Goal: Task Accomplishment & Management: Complete application form

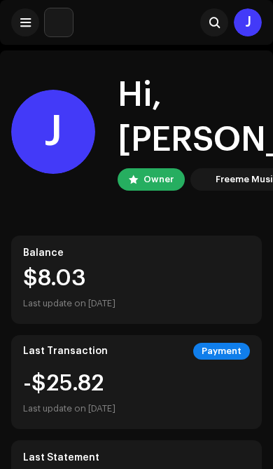
click at [21, 23] on span at bounding box center [25, 22] width 11 height 11
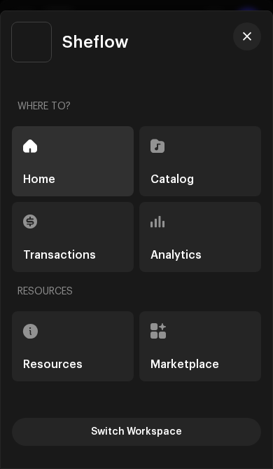
click at [224, 152] on div "Catalog" at bounding box center [200, 161] width 122 height 70
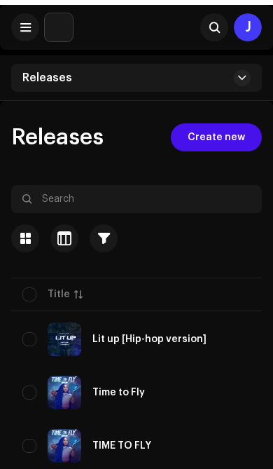
click at [27, 25] on span at bounding box center [25, 22] width 11 height 11
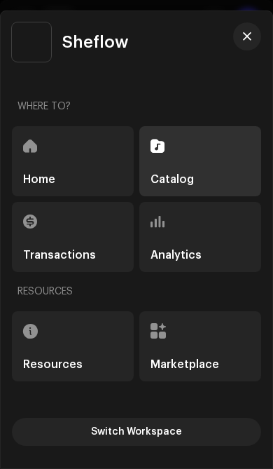
click at [247, 39] on span "button" at bounding box center [247, 36] width 8 height 11
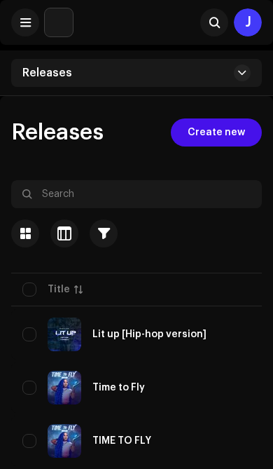
click at [240, 130] on span "Create new" at bounding box center [216, 132] width 57 height 28
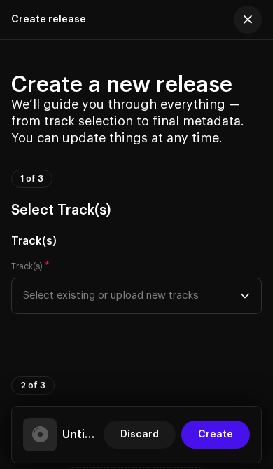
click at [219, 429] on span "Create" at bounding box center [215, 434] width 35 height 28
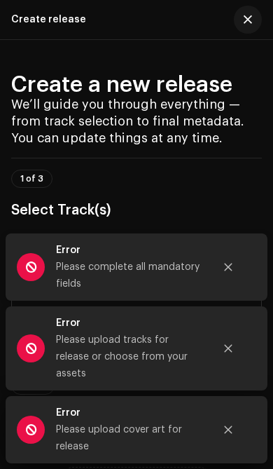
click at [228, 271] on icon "Close" at bounding box center [229, 267] width 8 height 8
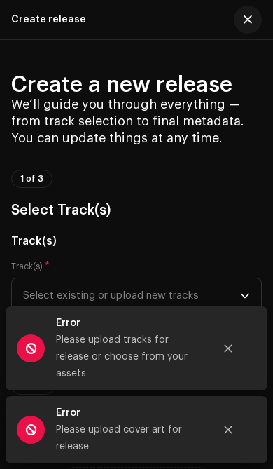
click at [233, 353] on icon "Close" at bounding box center [228, 348] width 10 height 10
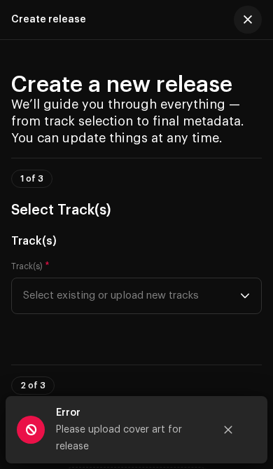
click at [229, 429] on icon "Close" at bounding box center [229, 430] width 8 height 8
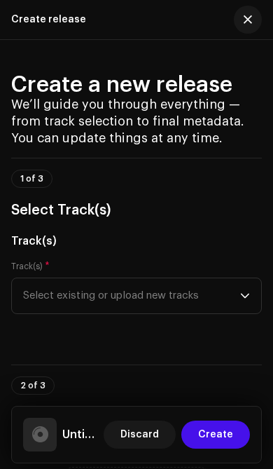
scroll to position [25, 0]
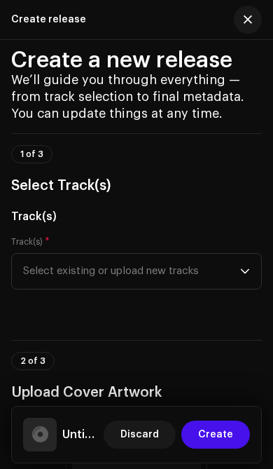
click at [224, 271] on span "Select existing or upload new tracks" at bounding box center [131, 271] width 217 height 35
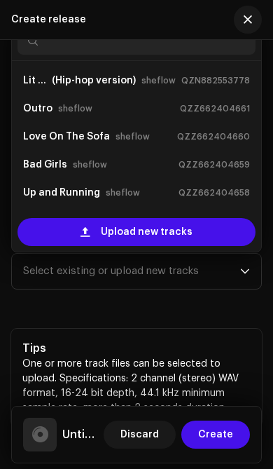
click at [201, 225] on div "Upload new tracks" at bounding box center [137, 232] width 238 height 28
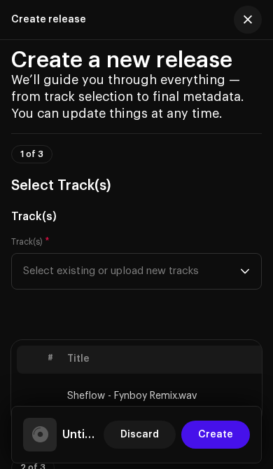
click at [207, 273] on span "Select existing or upload new tracks" at bounding box center [131, 271] width 217 height 35
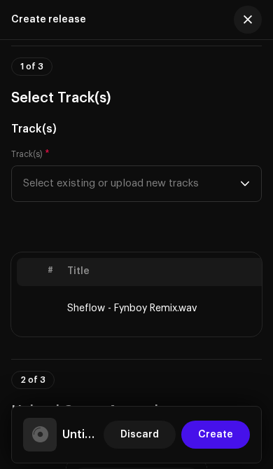
scroll to position [111, 0]
click at [170, 310] on td "Sheflow - Fynboy Remix.wav" at bounding box center [174, 309] width 224 height 45
click at [172, 270] on th "Title" at bounding box center [174, 273] width 224 height 28
click at [181, 312] on td "Sheflow - Fynboy Remix.wav" at bounding box center [174, 309] width 224 height 45
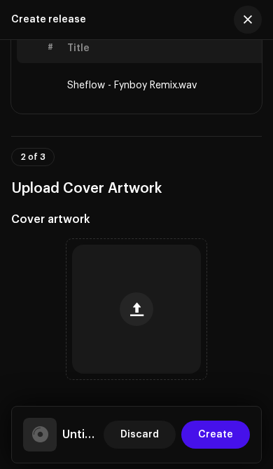
scroll to position [336, 0]
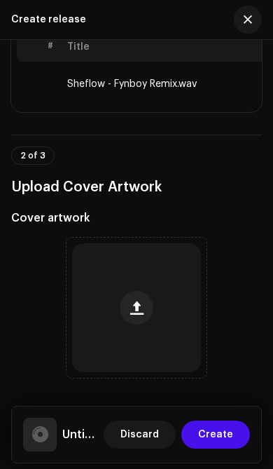
click at [149, 316] on button "button" at bounding box center [137, 308] width 34 height 34
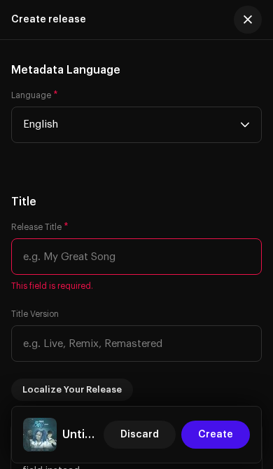
scroll to position [1466, 0]
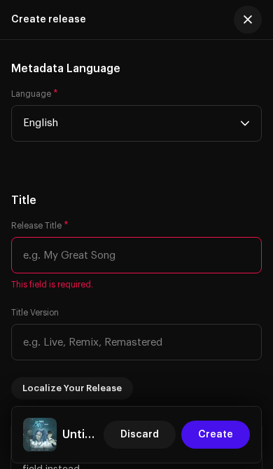
click at [188, 250] on input "text" at bounding box center [136, 255] width 251 height 36
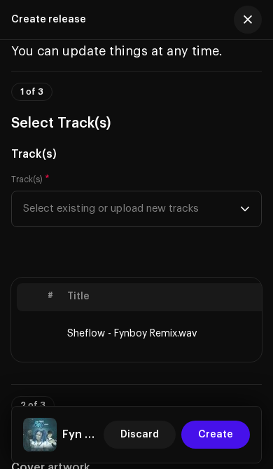
scroll to position [93, 0]
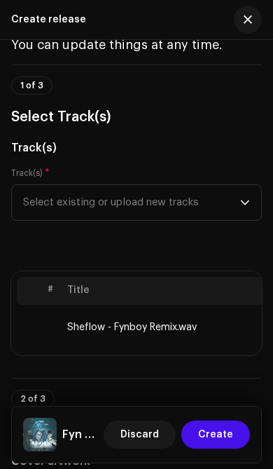
click at [237, 201] on span "Select existing or upload new tracks" at bounding box center [131, 202] width 217 height 35
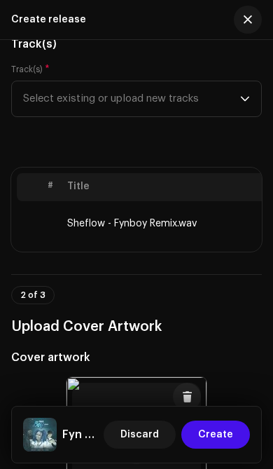
scroll to position [199, 0]
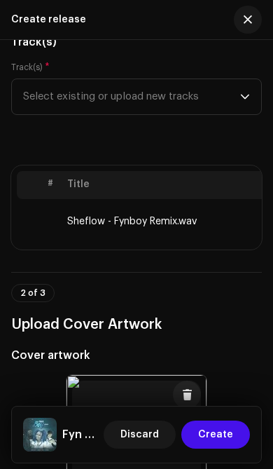
click at [249, 101] on icon "dropdown trigger" at bounding box center [245, 97] width 10 height 10
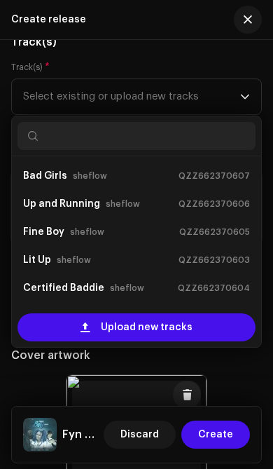
scroll to position [280, 0]
click at [253, 95] on p-select "Select existing or upload new tracks Lit up (Hip-hop version) sheflow QZN882553…" at bounding box center [136, 96] width 251 height 36
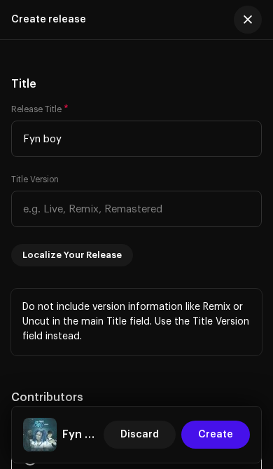
scroll to position [1581, 0]
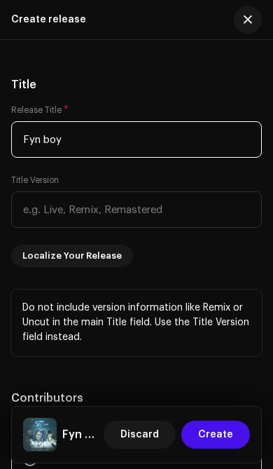
click at [167, 144] on input "Fyn boy" at bounding box center [136, 139] width 251 height 36
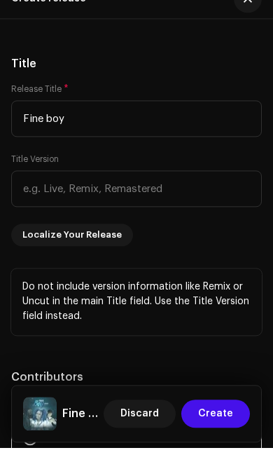
scroll to position [172, 0]
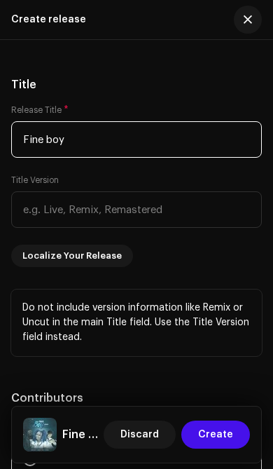
type input "Fine boy"
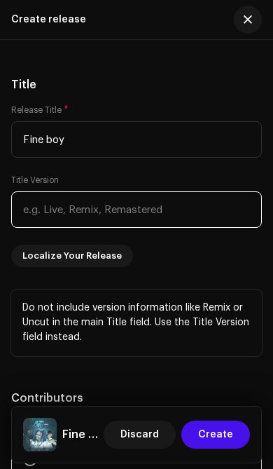
click at [206, 206] on input "text" at bounding box center [136, 209] width 251 height 36
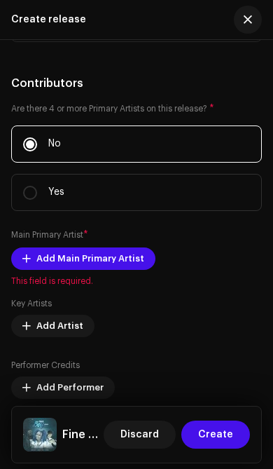
scroll to position [1900, 0]
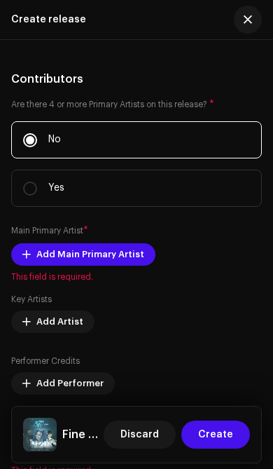
type input "Remix"
click at [125, 259] on span "Add Main Primary Artist" at bounding box center [90, 254] width 108 height 28
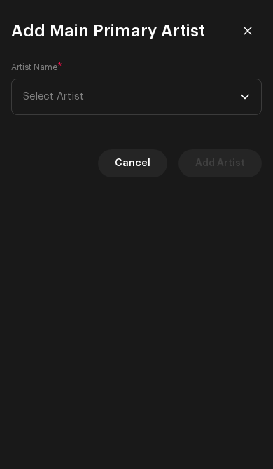
click at [186, 91] on span "Select Artist" at bounding box center [131, 96] width 217 height 35
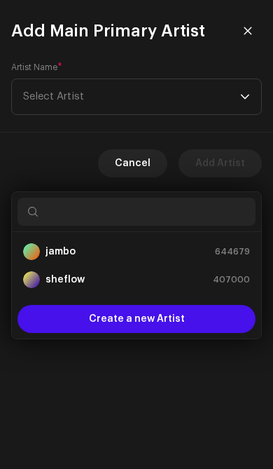
click at [127, 271] on div "sheflow 407000" at bounding box center [136, 279] width 227 height 17
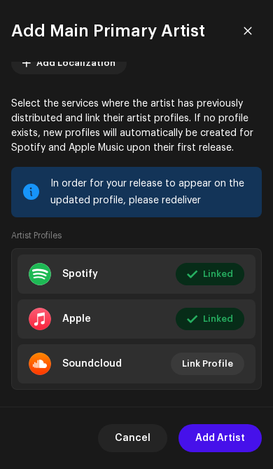
scroll to position [81, 0]
click at [224, 429] on span "Add Artist" at bounding box center [220, 438] width 50 height 28
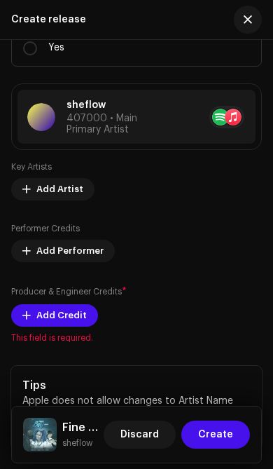
scroll to position [2041, 0]
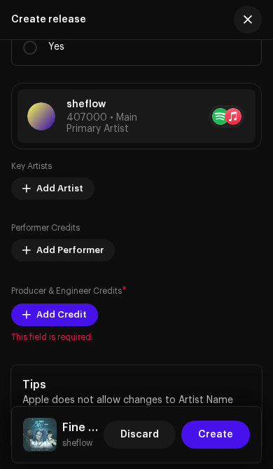
click at [76, 321] on span "Add Credit" at bounding box center [61, 315] width 50 height 28
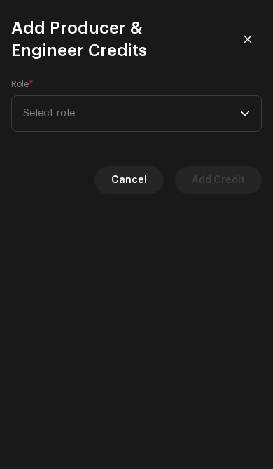
click at [237, 116] on span "Select role" at bounding box center [131, 113] width 217 height 35
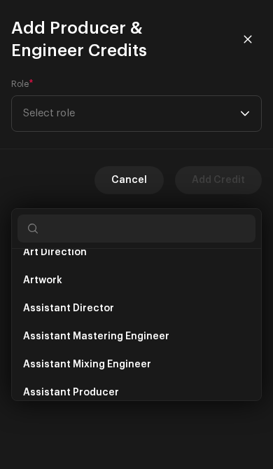
scroll to position [18, 0]
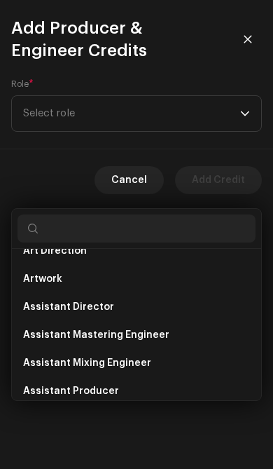
click at [144, 265] on li "Artwork" at bounding box center [137, 279] width 238 height 28
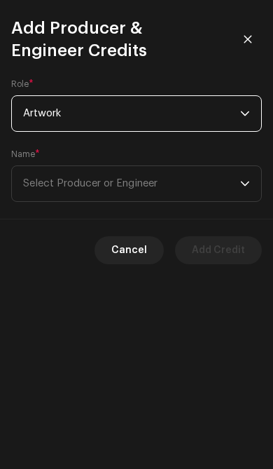
click at [208, 180] on span "Select Producer or Engineer" at bounding box center [131, 183] width 217 height 35
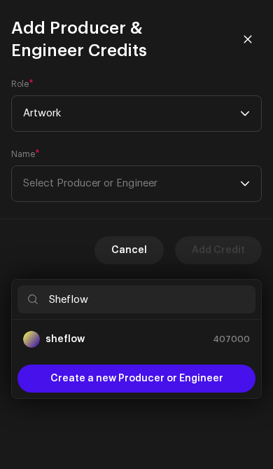
type input "Sheflow"
click at [141, 331] on div "sheflow 407000" at bounding box center [136, 339] width 227 height 17
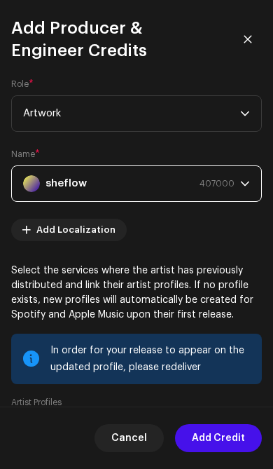
scroll to position [0, 0]
click at [140, 437] on span "Cancel" at bounding box center [129, 438] width 36 height 28
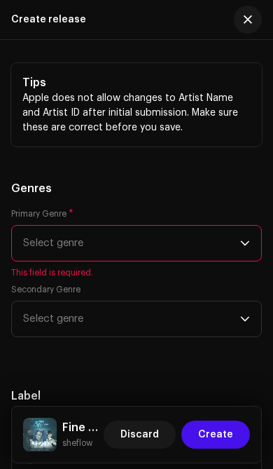
scroll to position [2338, 0]
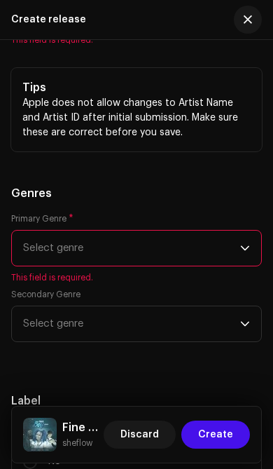
click at [214, 244] on span "Select genre" at bounding box center [131, 247] width 217 height 35
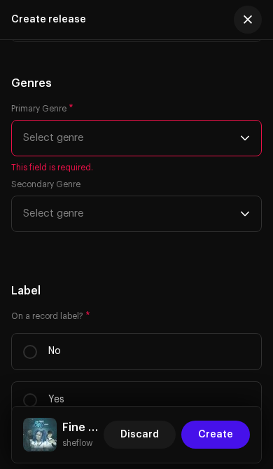
scroll to position [2444, 0]
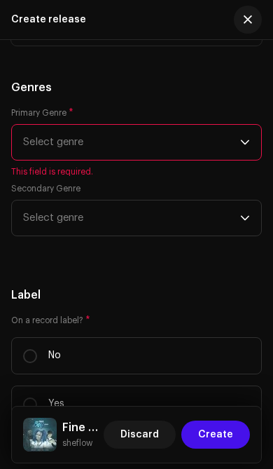
click at [228, 137] on span "Select genre" at bounding box center [131, 142] width 217 height 35
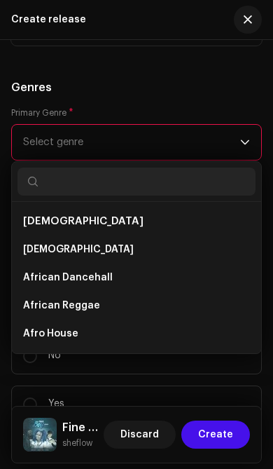
click at [237, 120] on div "Primary Genre * Select genre African African African Dancehall African Reggae A…" at bounding box center [136, 142] width 251 height 70
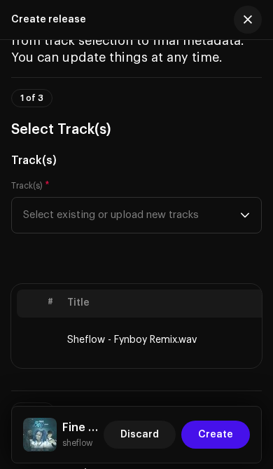
scroll to position [62, 0]
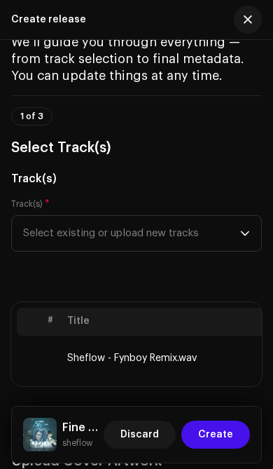
click at [176, 354] on td "Sheflow - Fynboy Remix.wav" at bounding box center [174, 358] width 224 height 45
click at [169, 358] on td "Sheflow - Fynboy Remix.wav" at bounding box center [174, 358] width 224 height 45
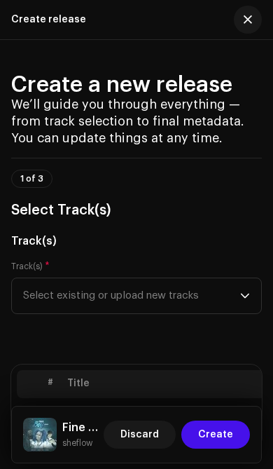
scroll to position [0, 0]
click at [238, 291] on span "Select existing or upload new tracks" at bounding box center [131, 295] width 217 height 35
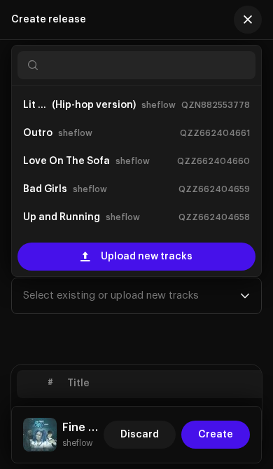
scroll to position [-3, 0]
click at [247, 24] on span "button" at bounding box center [248, 19] width 8 height 11
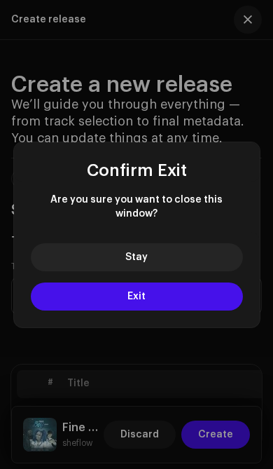
scroll to position [0, 0]
click at [201, 244] on button "Stay" at bounding box center [137, 257] width 212 height 28
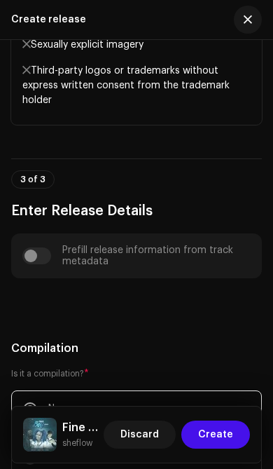
scroll to position [996, 0]
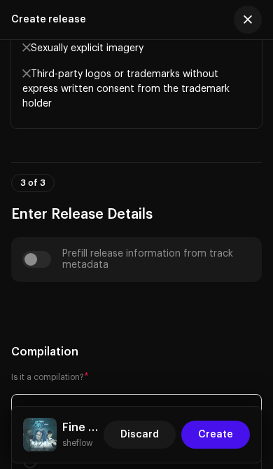
click at [38, 259] on div "Prefill release information from track metadata" at bounding box center [136, 259] width 228 height 22
click at [46, 250] on div "Prefill release information from track metadata" at bounding box center [136, 259] width 228 height 22
click at [40, 254] on div "Prefill release information from track metadata" at bounding box center [136, 259] width 228 height 22
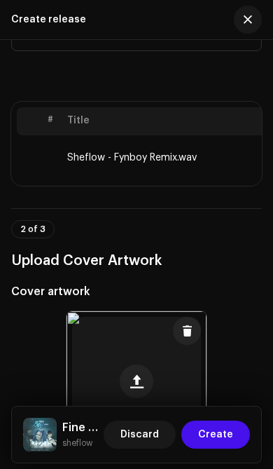
scroll to position [262, 0]
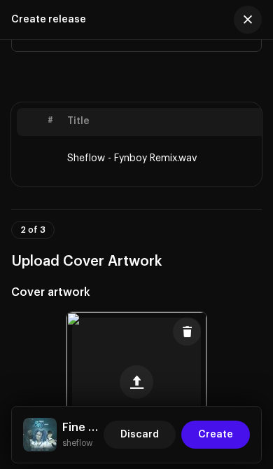
click at [198, 166] on td "Sheflow - Fynboy Remix.wav" at bounding box center [174, 158] width 224 height 45
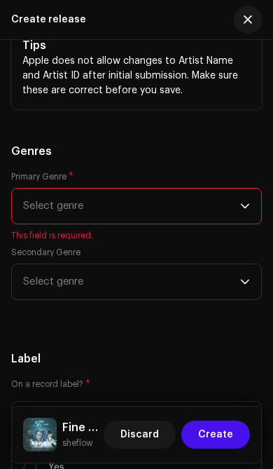
scroll to position [2378, 0]
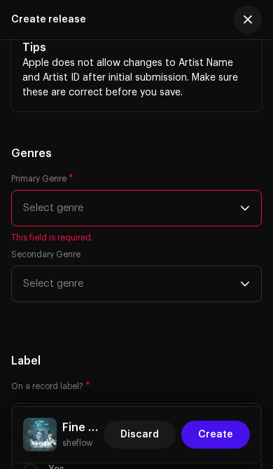
click at [240, 212] on span "Select genre" at bounding box center [131, 208] width 217 height 35
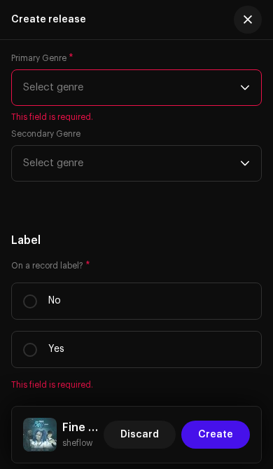
scroll to position [2474, 0]
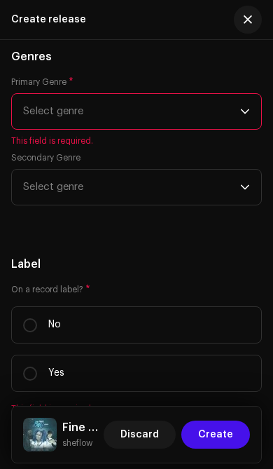
click at [239, 113] on span "Select genre" at bounding box center [131, 111] width 217 height 35
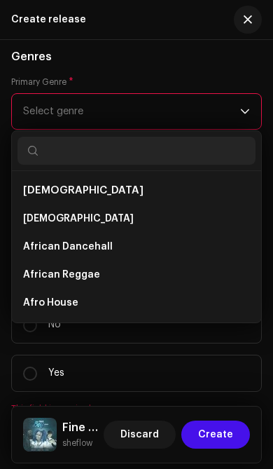
click at [245, 65] on h5 "Genres" at bounding box center [136, 56] width 251 height 17
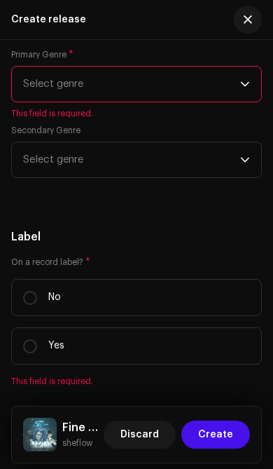
scroll to position [2512, 0]
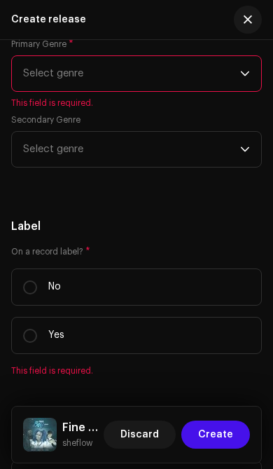
click at [239, 152] on span "Select genre" at bounding box center [131, 149] width 217 height 35
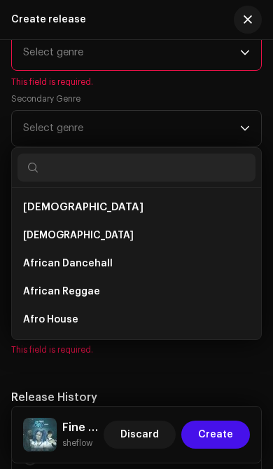
scroll to position [2543, 0]
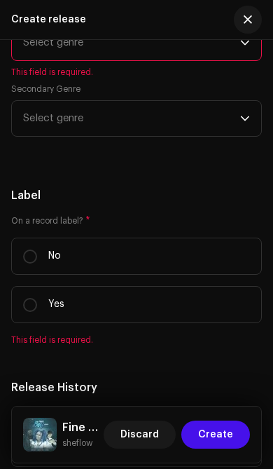
click at [239, 125] on span "Select genre" at bounding box center [131, 118] width 217 height 35
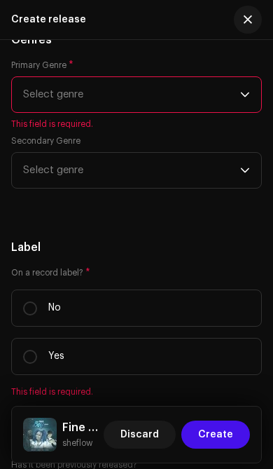
scroll to position [2482, 0]
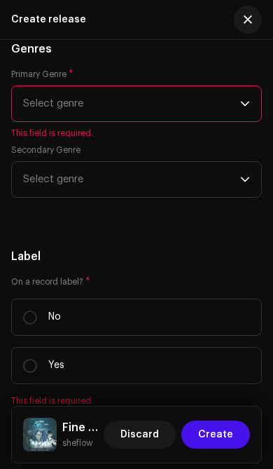
click at [237, 101] on span "Select genre" at bounding box center [131, 103] width 217 height 35
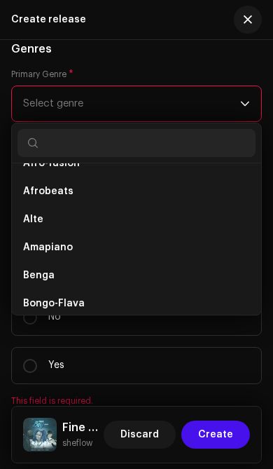
scroll to position [215, 0]
click at [117, 194] on li "Afrobeats" at bounding box center [137, 192] width 238 height 28
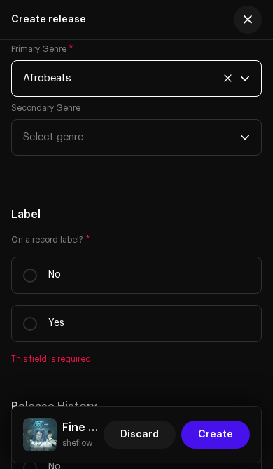
click at [230, 436] on span "Create" at bounding box center [215, 434] width 35 height 28
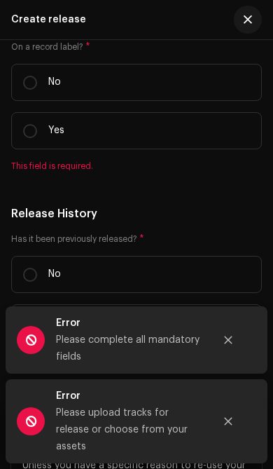
click at [254, 357] on div "Error Please complete all mandatory fields" at bounding box center [137, 339] width 262 height 67
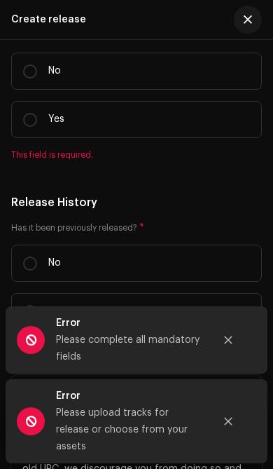
click at [235, 345] on button "Close" at bounding box center [228, 340] width 28 height 28
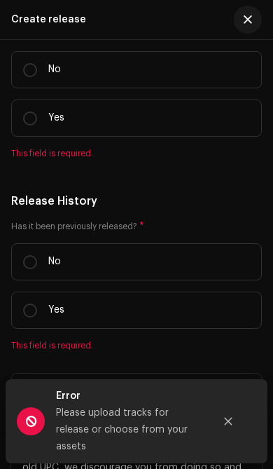
scroll to position [2713, 0]
click at [232, 434] on button "Close" at bounding box center [228, 421] width 28 height 28
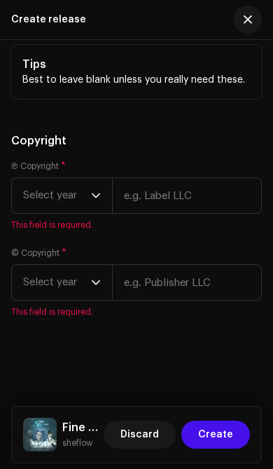
scroll to position [3464, 0]
click at [83, 193] on span "Select year" at bounding box center [57, 195] width 68 height 35
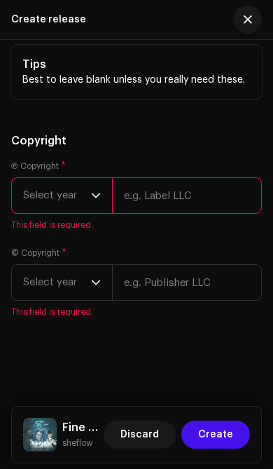
click at [89, 196] on span "Select year" at bounding box center [57, 195] width 68 height 35
click at [86, 189] on span "Select year" at bounding box center [57, 195] width 68 height 35
click at [90, 192] on span "Select year" at bounding box center [57, 195] width 68 height 35
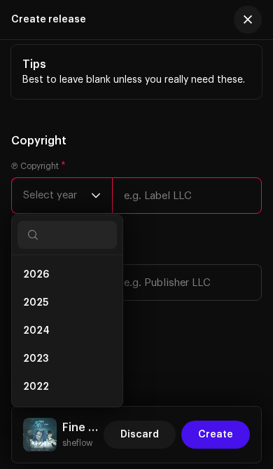
click at [66, 298] on li "2025" at bounding box center [67, 303] width 99 height 28
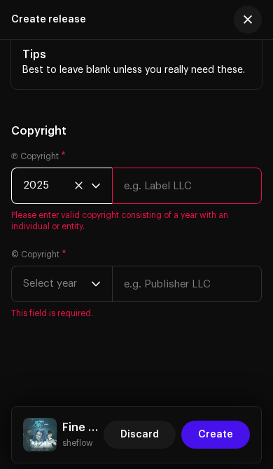
click at [207, 194] on input "text" at bounding box center [187, 185] width 150 height 36
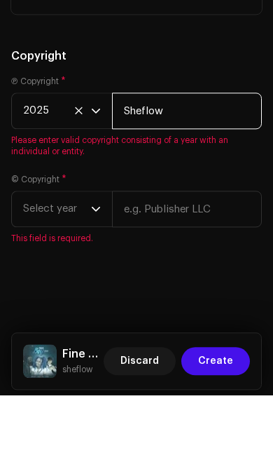
type input "Sheflow"
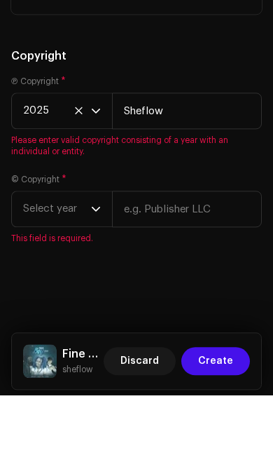
click at [80, 265] on span "Select year" at bounding box center [57, 282] width 68 height 35
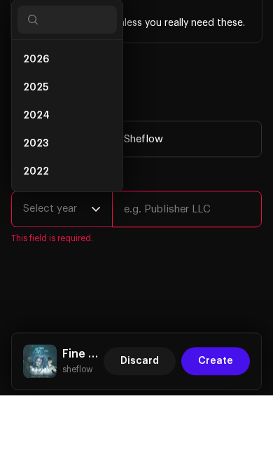
click at [75, 147] on li "2025" at bounding box center [67, 161] width 99 height 28
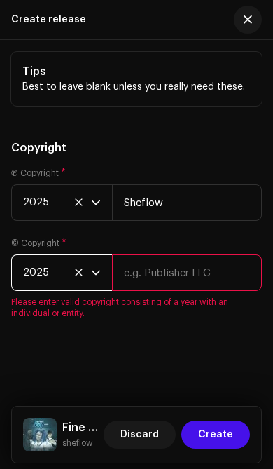
click at [199, 284] on input "text" at bounding box center [187, 272] width 150 height 36
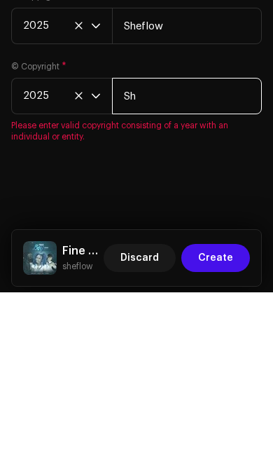
type input "Sheflow"
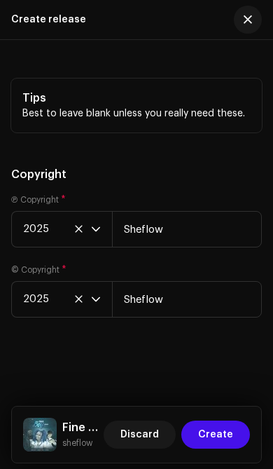
scroll to position [3431, 0]
click at [223, 431] on span "Create" at bounding box center [215, 434] width 35 height 28
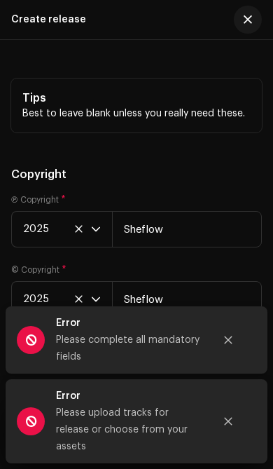
click at [237, 345] on button "Close" at bounding box center [228, 340] width 28 height 28
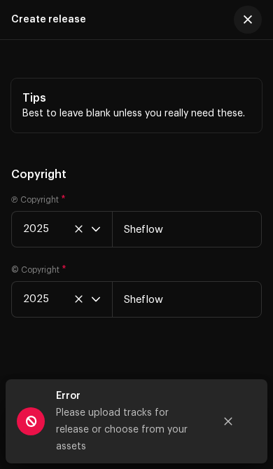
click at [232, 423] on button "Close" at bounding box center [228, 421] width 28 height 28
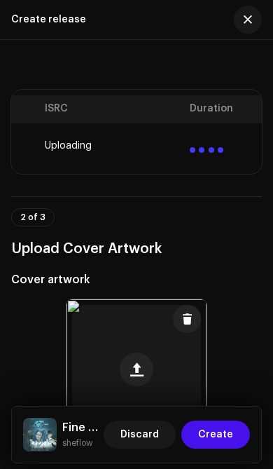
scroll to position [0, 533]
click at [176, 99] on th "ISRC" at bounding box center [115, 109] width 145 height 28
click at [184, 111] on th "ISRC" at bounding box center [115, 109] width 145 height 28
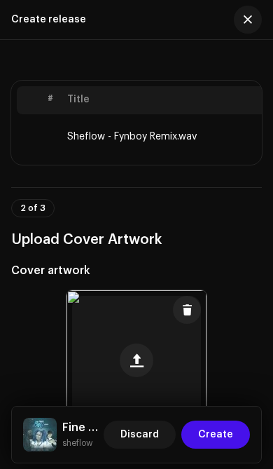
scroll to position [266, 0]
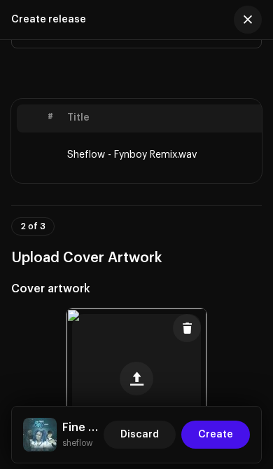
click at [80, 210] on div "2 of 3 Upload Cover Artwork" at bounding box center [136, 237] width 251 height 64
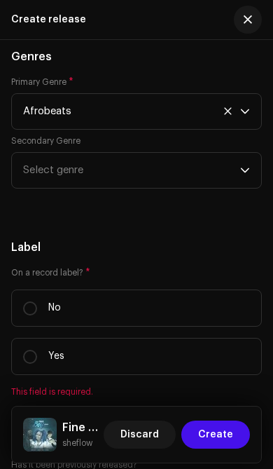
scroll to position [2472, 0]
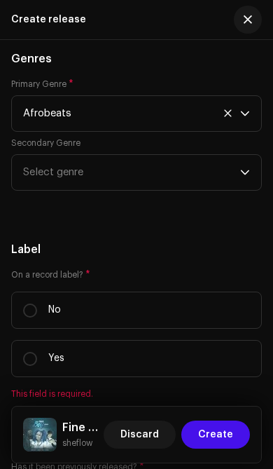
click at [34, 317] on input "No" at bounding box center [30, 310] width 14 height 14
radio input "true"
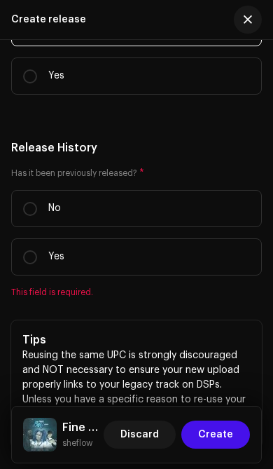
scroll to position [2757, 0]
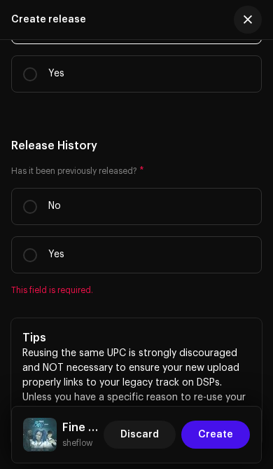
click at [33, 214] on input "No" at bounding box center [30, 207] width 14 height 14
radio input "true"
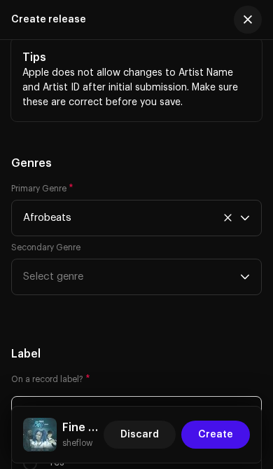
scroll to position [2367, 0]
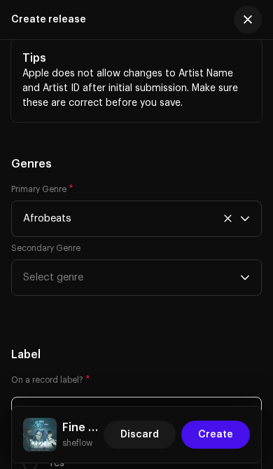
click at [179, 277] on span "Select genre" at bounding box center [131, 277] width 217 height 35
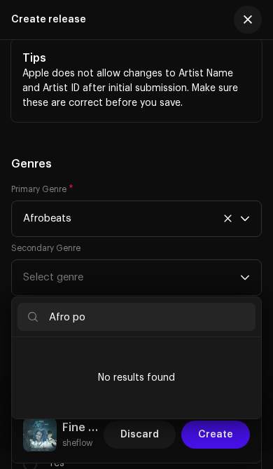
type input "Afro pop"
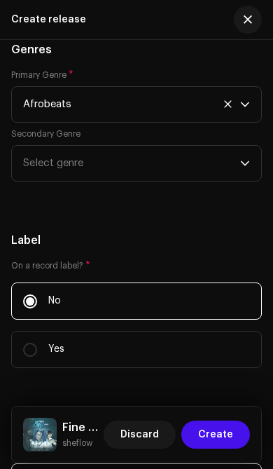
scroll to position [2482, 0]
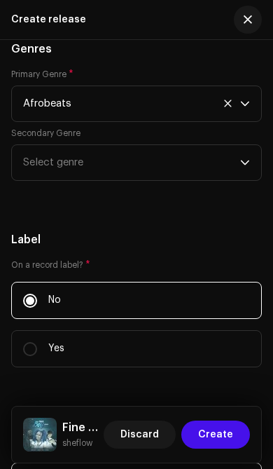
click at [188, 164] on span "Select genre" at bounding box center [131, 162] width 217 height 35
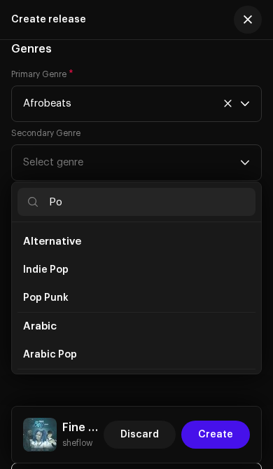
type input "Pop"
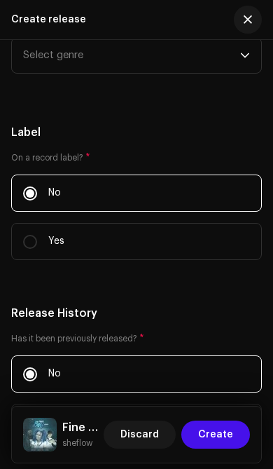
scroll to position [2582, 0]
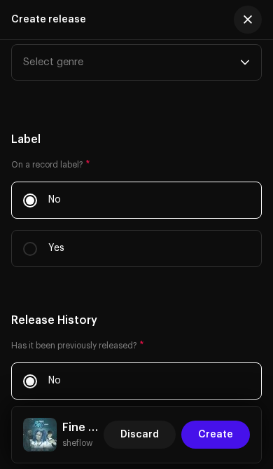
click at [239, 69] on span "Select genre" at bounding box center [131, 62] width 217 height 35
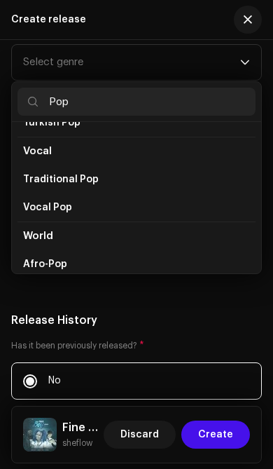
scroll to position [1185, 0]
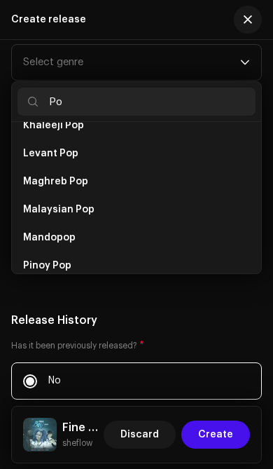
type input "P"
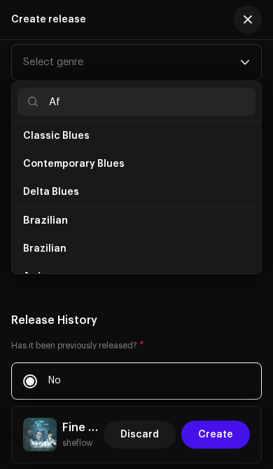
scroll to position [310, 0]
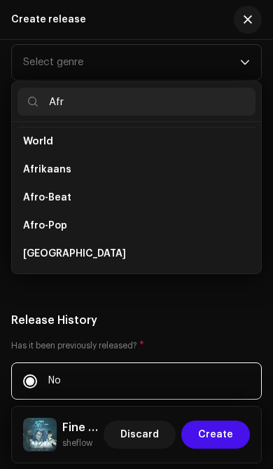
type input "Afr"
click at [152, 228] on li "Afro-Pop" at bounding box center [137, 226] width 238 height 28
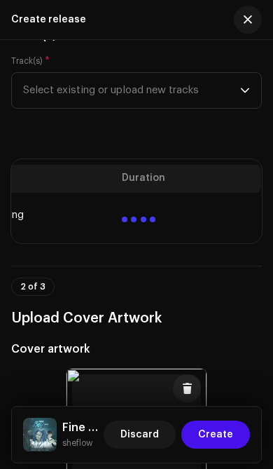
scroll to position [0, 604]
click at [200, 202] on td at bounding box center [189, 215] width 145 height 45
click at [205, 181] on th "Duration" at bounding box center [189, 179] width 145 height 28
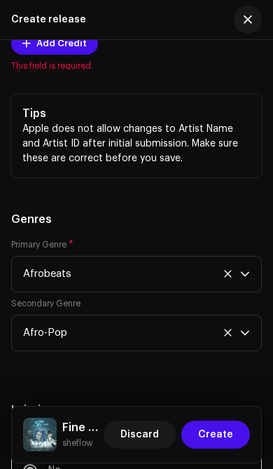
click at [226, 434] on span "Create" at bounding box center [215, 434] width 35 height 28
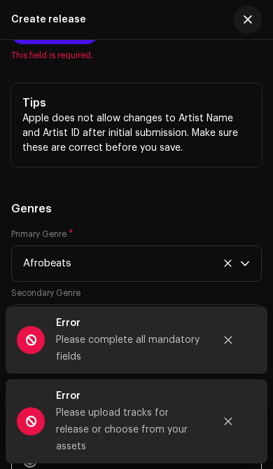
scroll to position [2324, 0]
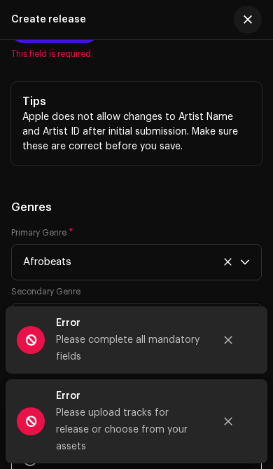
click at [244, 344] on div "Error Please complete all mandatory fields" at bounding box center [128, 339] width 245 height 67
click at [232, 345] on icon "Close" at bounding box center [228, 340] width 10 height 10
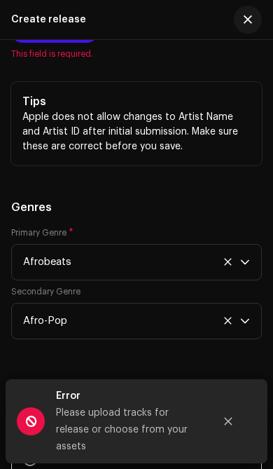
click at [222, 435] on button "Close" at bounding box center [228, 421] width 28 height 28
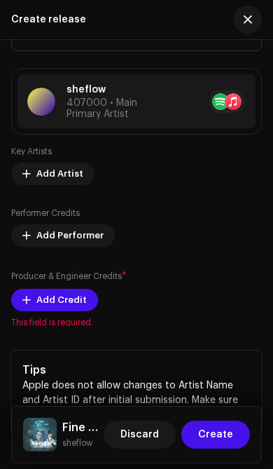
scroll to position [2048, 0]
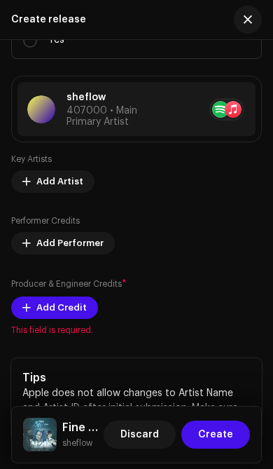
click at [63, 315] on span "Add Credit" at bounding box center [61, 308] width 50 height 28
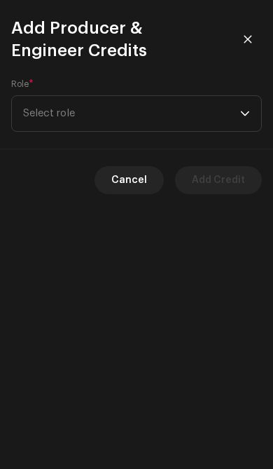
click at [237, 107] on span "Select role" at bounding box center [131, 113] width 217 height 35
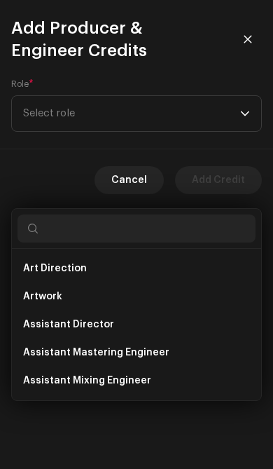
type input "S"
click at [116, 282] on li "Artwork" at bounding box center [137, 296] width 238 height 28
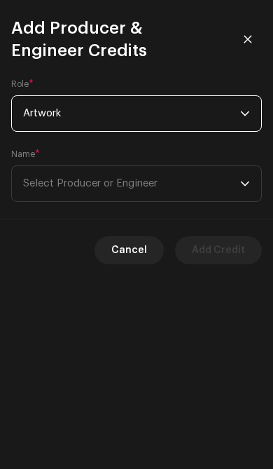
click at [158, 185] on span "Select Producer or Engineer" at bounding box center [90, 183] width 135 height 11
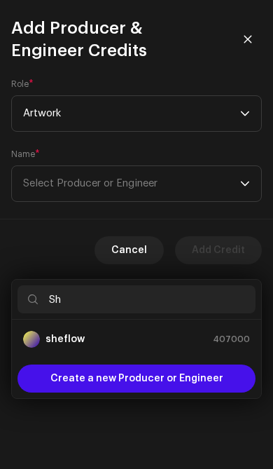
type input "S"
click at [239, 174] on span "Select Producer or Engineer" at bounding box center [131, 183] width 217 height 35
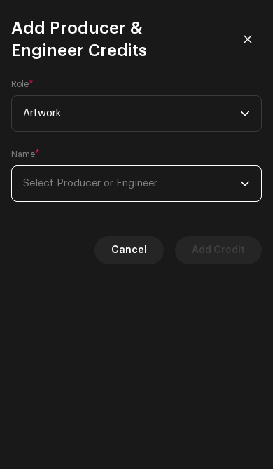
click at [251, 176] on p-select "Select Producer or Engineer" at bounding box center [136, 183] width 251 height 36
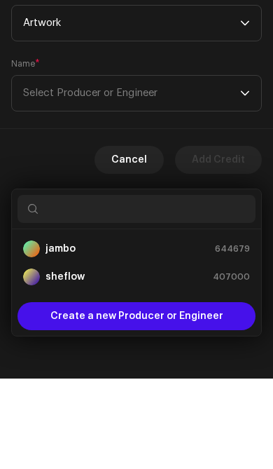
click at [138, 359] on div "sheflow 407000" at bounding box center [136, 367] width 227 height 17
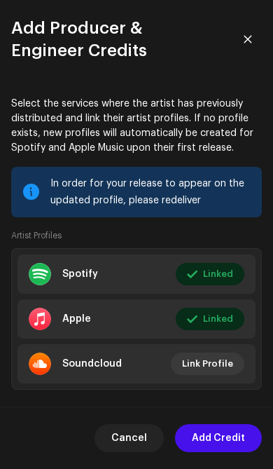
scroll to position [168, 0]
click at [233, 443] on span "Add Credit" at bounding box center [218, 438] width 53 height 28
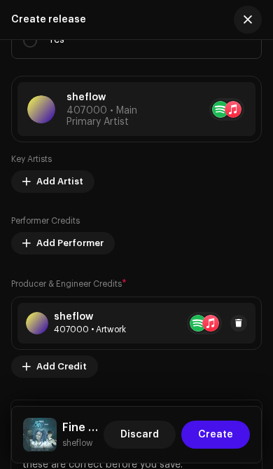
click at [228, 432] on span "Create" at bounding box center [215, 434] width 35 height 28
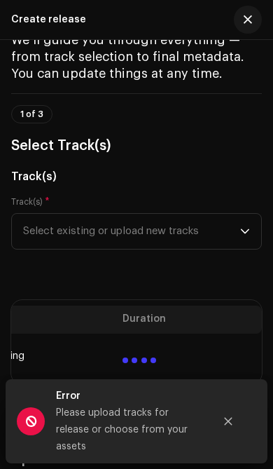
scroll to position [78, 0]
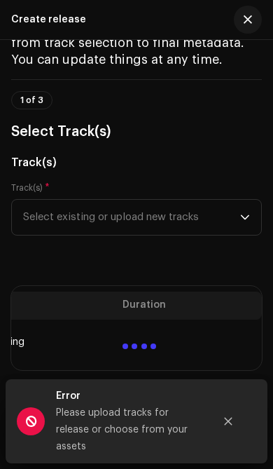
click at [230, 426] on icon "Close" at bounding box center [228, 421] width 10 height 10
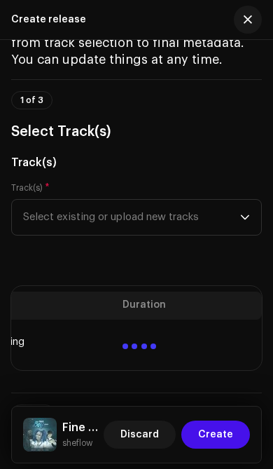
click at [238, 212] on span "Select existing or upload new tracks" at bounding box center [131, 217] width 217 height 35
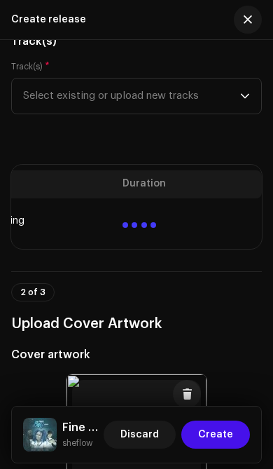
scroll to position [202, 0]
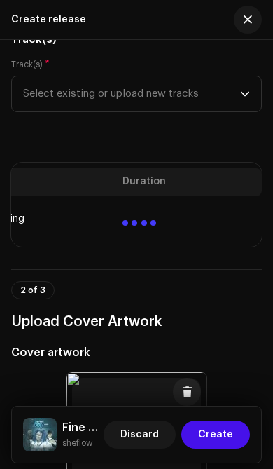
click at [239, 92] on span "Select existing or upload new tracks" at bounding box center [131, 93] width 217 height 35
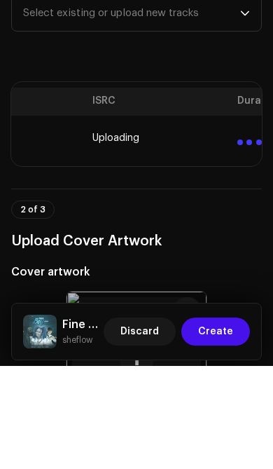
scroll to position [172, 0]
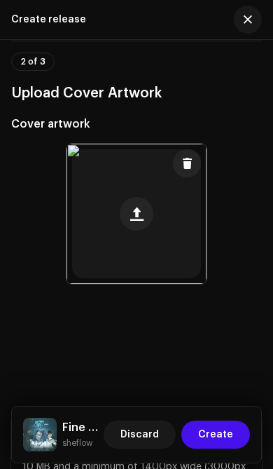
scroll to position [429, 0]
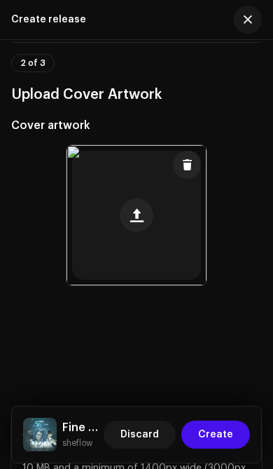
click at [163, 251] on div at bounding box center [137, 215] width 140 height 140
click at [164, 256] on div at bounding box center [137, 215] width 140 height 140
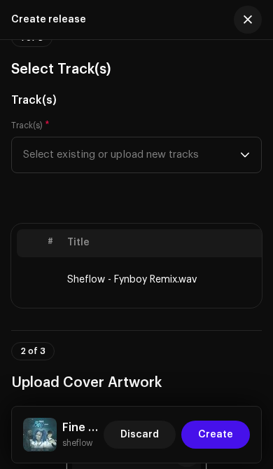
scroll to position [0, 0]
click at [191, 283] on td "Sheflow - Fynboy Remix.wav" at bounding box center [174, 279] width 224 height 45
click at [186, 282] on td "Sheflow - Fynboy Remix.wav" at bounding box center [174, 279] width 224 height 45
click at [240, 152] on span "Select existing or upload new tracks" at bounding box center [131, 154] width 217 height 35
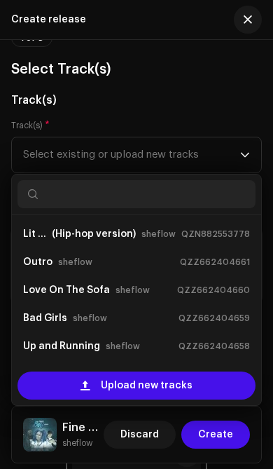
click at [250, 156] on p-select "Select existing or upload new tracks Lit up (Hip-hop version) sheflow QZN882553…" at bounding box center [136, 155] width 251 height 36
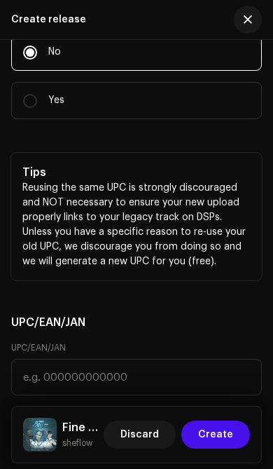
click at [234, 434] on button "Create" at bounding box center [215, 434] width 69 height 28
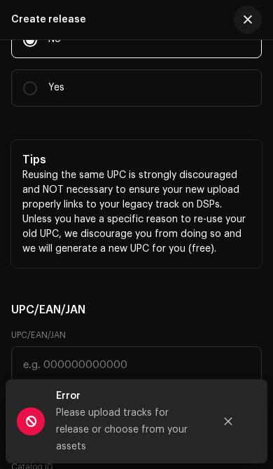
scroll to position [2966, 0]
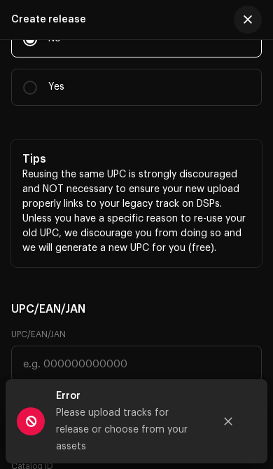
click at [234, 428] on button "Close" at bounding box center [228, 421] width 28 height 28
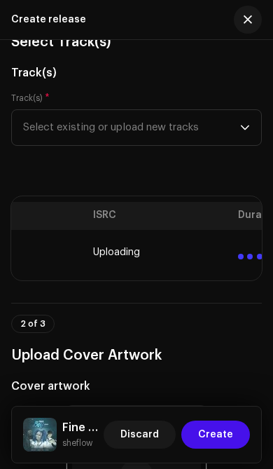
scroll to position [167, 0]
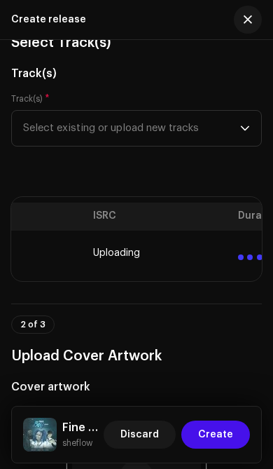
click at [237, 123] on span "Select existing or upload new tracks" at bounding box center [131, 128] width 217 height 35
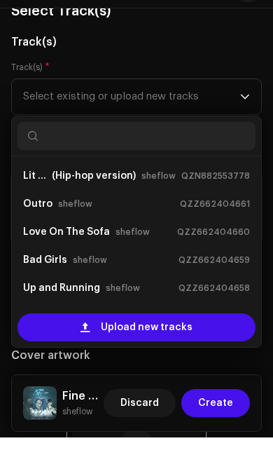
click at [246, 153] on input "text" at bounding box center [137, 167] width 238 height 28
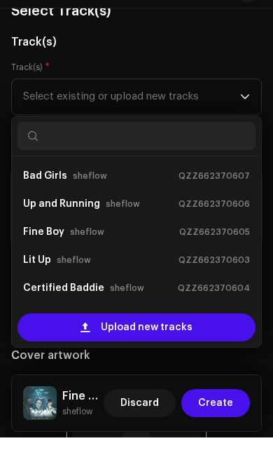
scroll to position [280, 0]
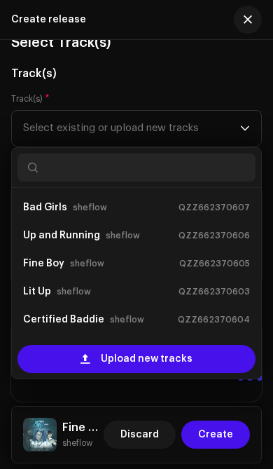
click at [189, 362] on span "Upload new tracks" at bounding box center [147, 359] width 92 height 28
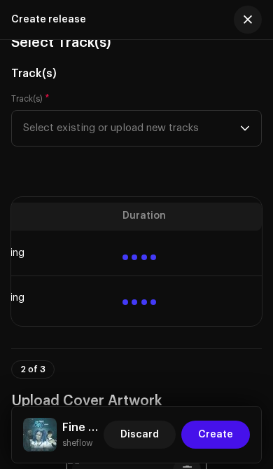
scroll to position [0, 604]
